Goal: Find specific page/section: Find specific page/section

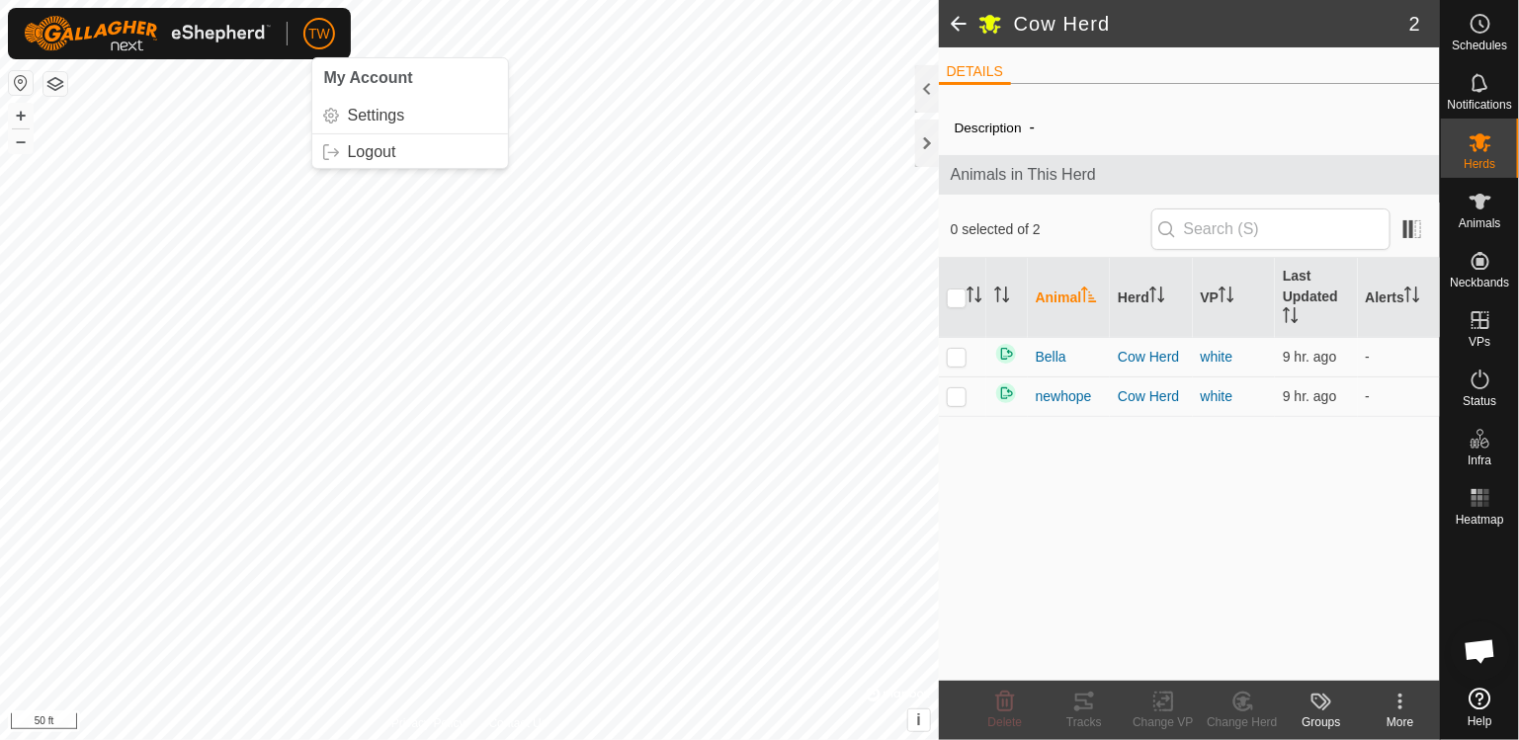
scroll to position [1799, 0]
